Goal: Go to known website: Go to known website

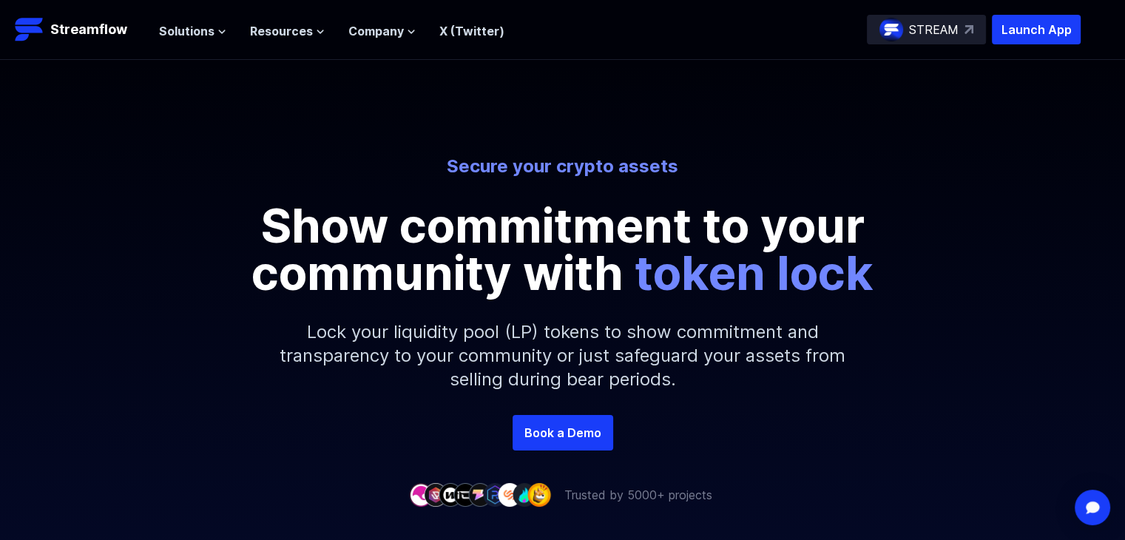
click at [963, 36] on div "STREAM" at bounding box center [926, 30] width 119 height 30
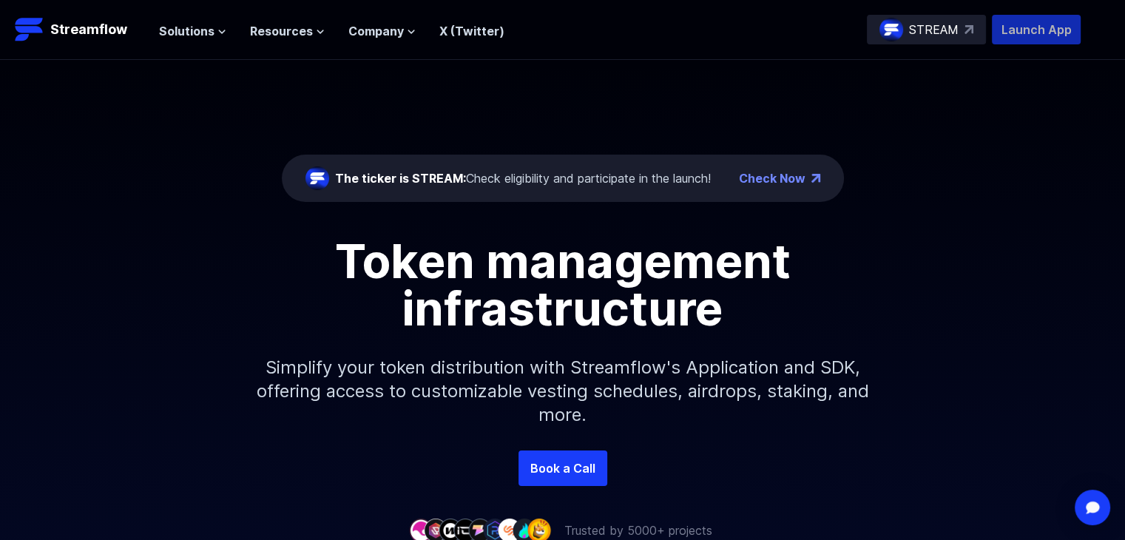
click at [1069, 27] on p "Launch App" at bounding box center [1036, 30] width 89 height 30
